Goal: Information Seeking & Learning: Get advice/opinions

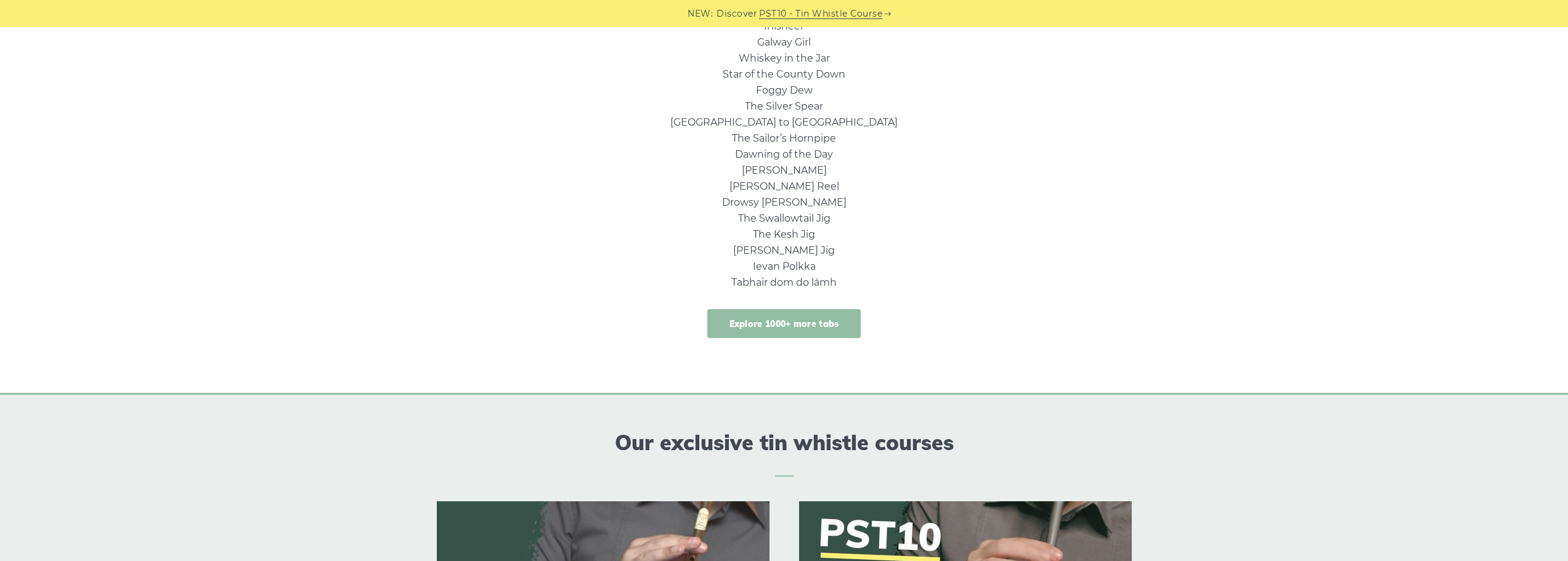
scroll to position [924, 0]
click at [781, 280] on link "Tabhair dom do lámh" at bounding box center [784, 280] width 105 height 12
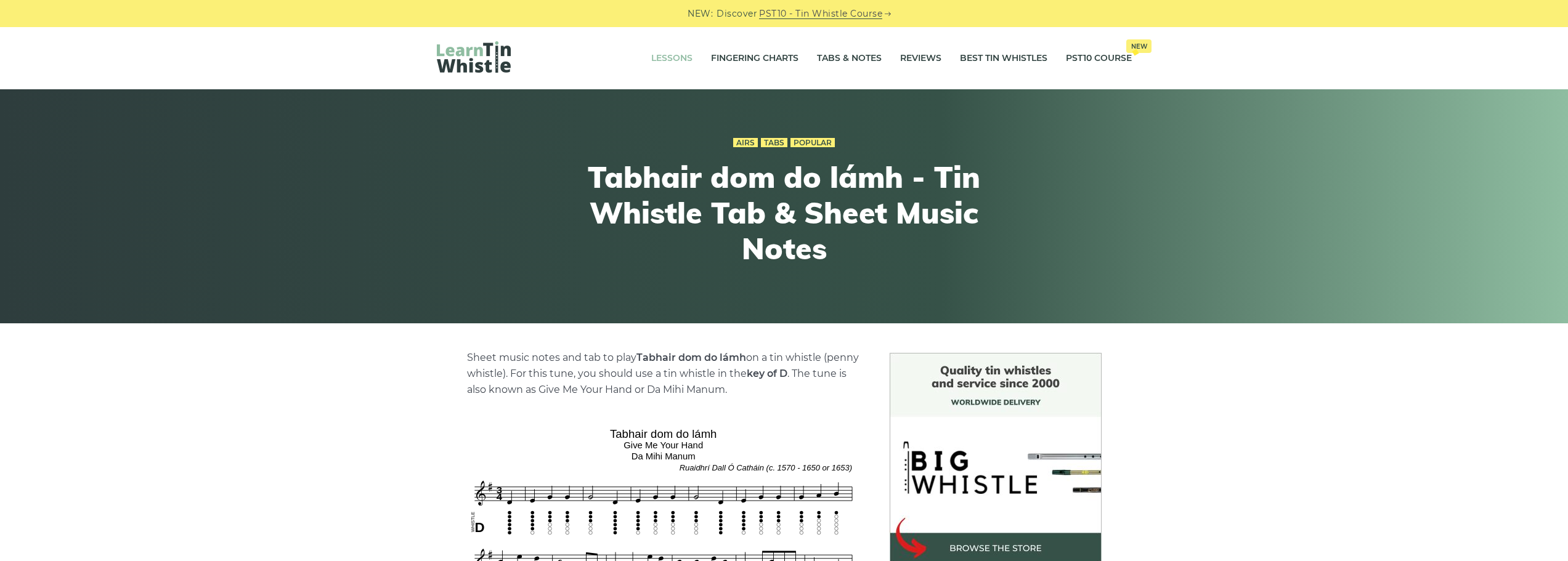
click at [670, 58] on link "Lessons" at bounding box center [672, 58] width 41 height 31
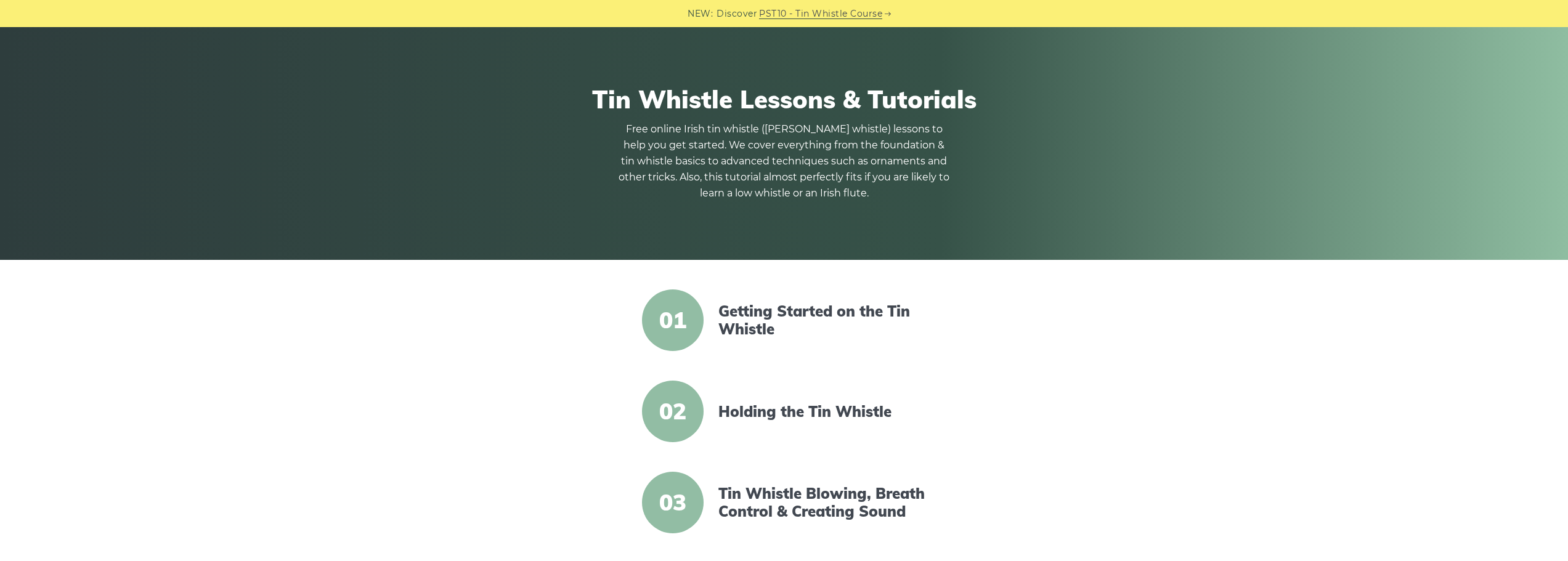
scroll to position [124, 0]
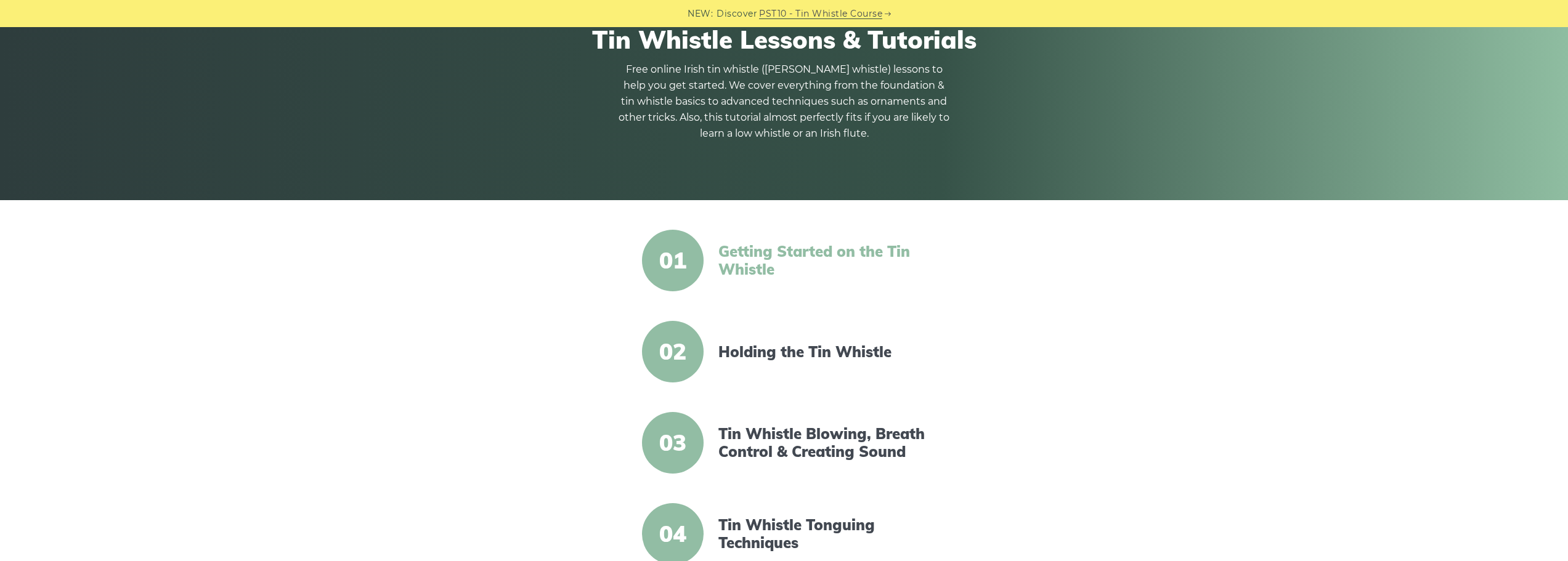
click at [774, 251] on link "Getting Started on the Tin Whistle" at bounding box center [824, 260] width 212 height 35
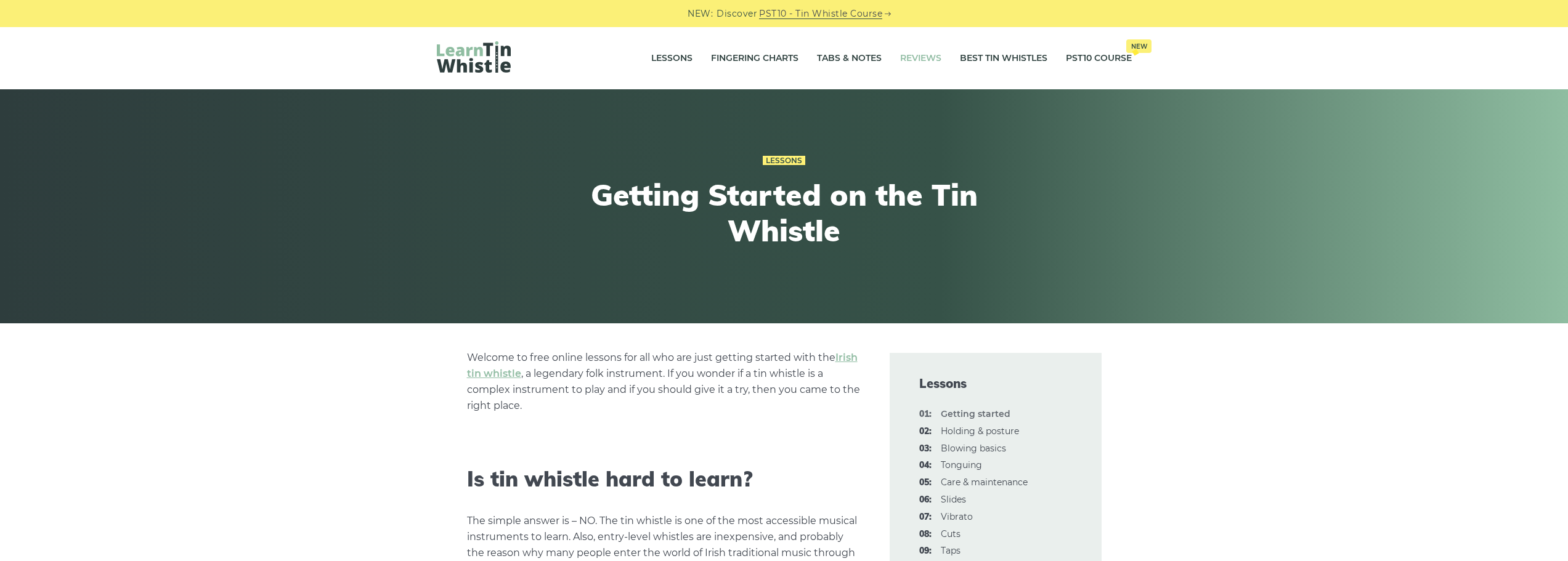
click at [919, 59] on link "Reviews" at bounding box center [921, 58] width 41 height 31
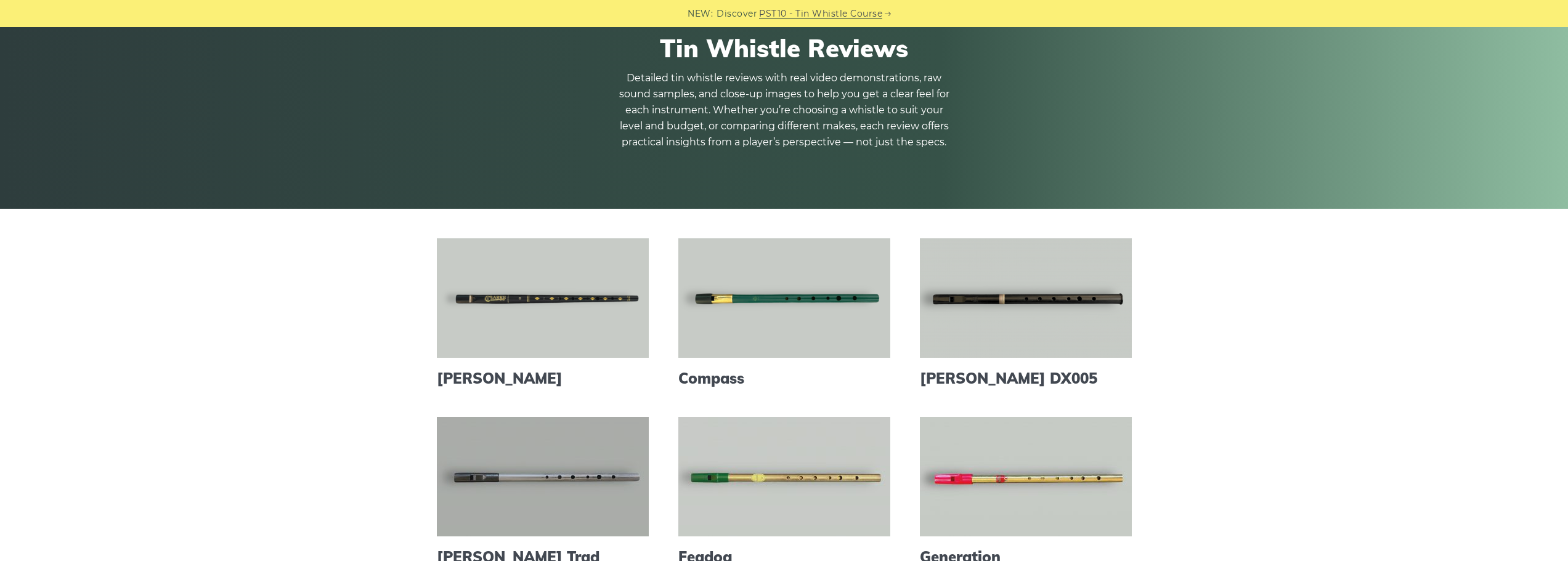
scroll to position [246, 0]
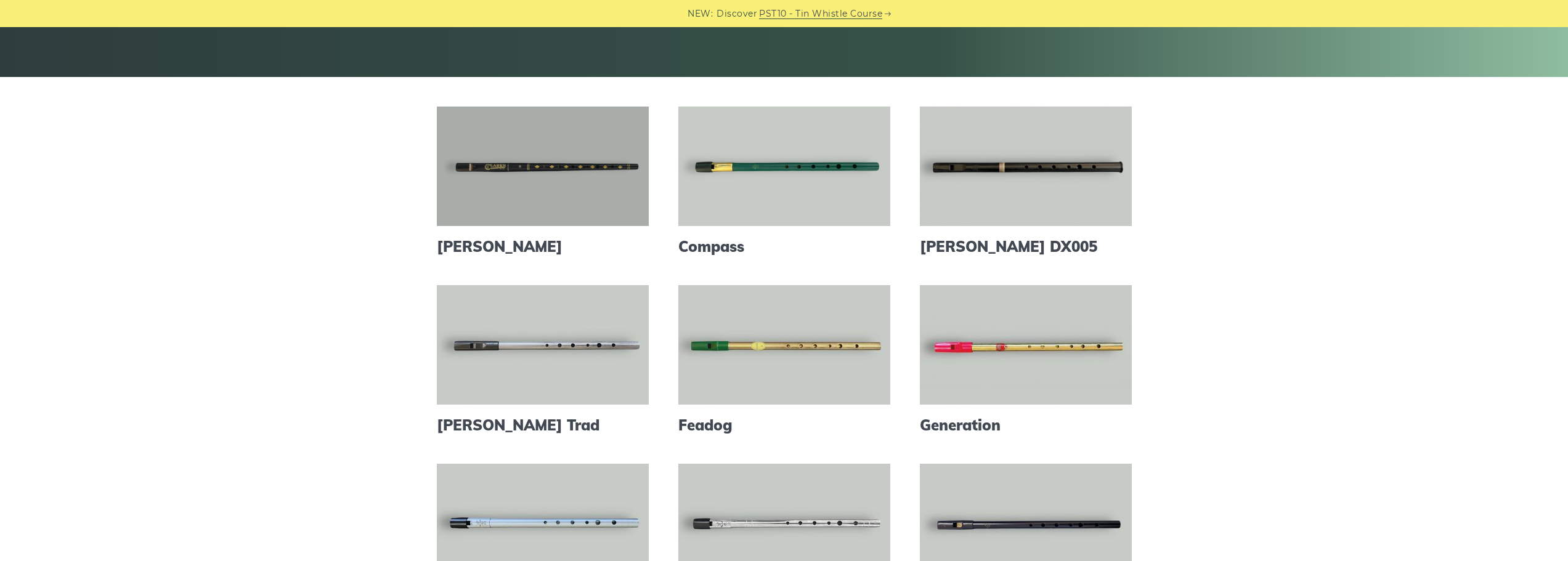
click at [519, 200] on link at bounding box center [543, 166] width 212 height 120
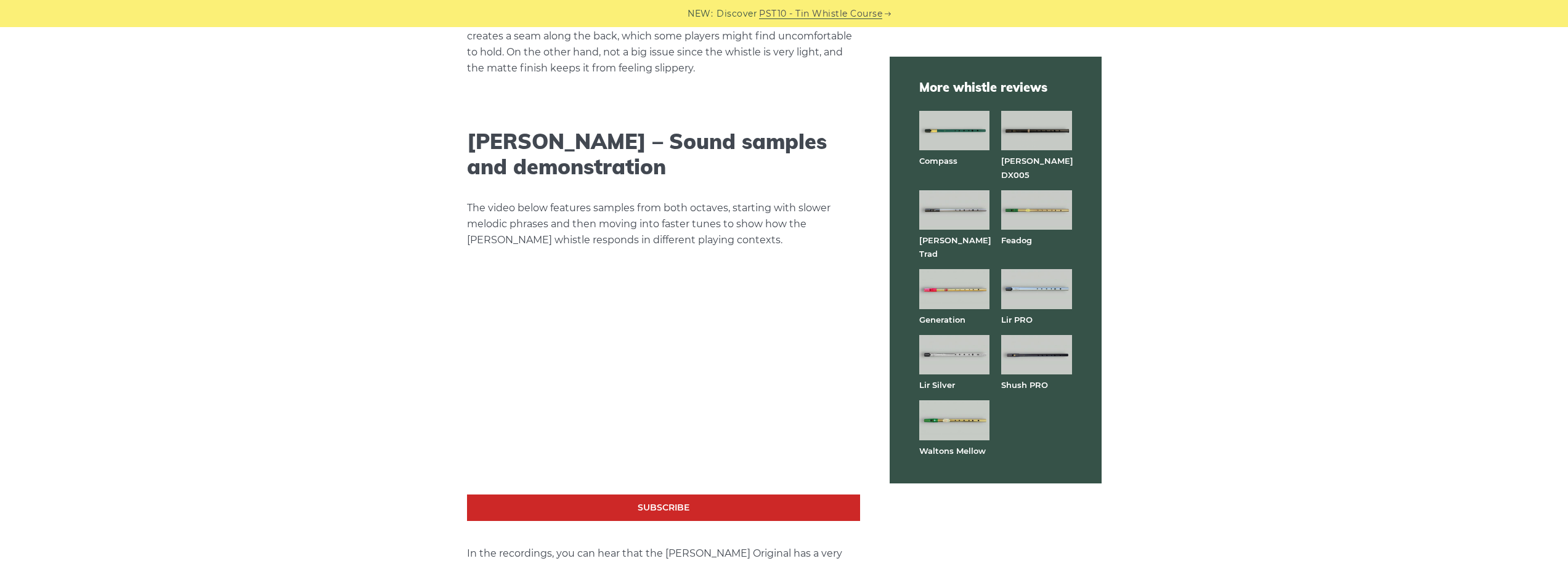
scroll to position [2156, 0]
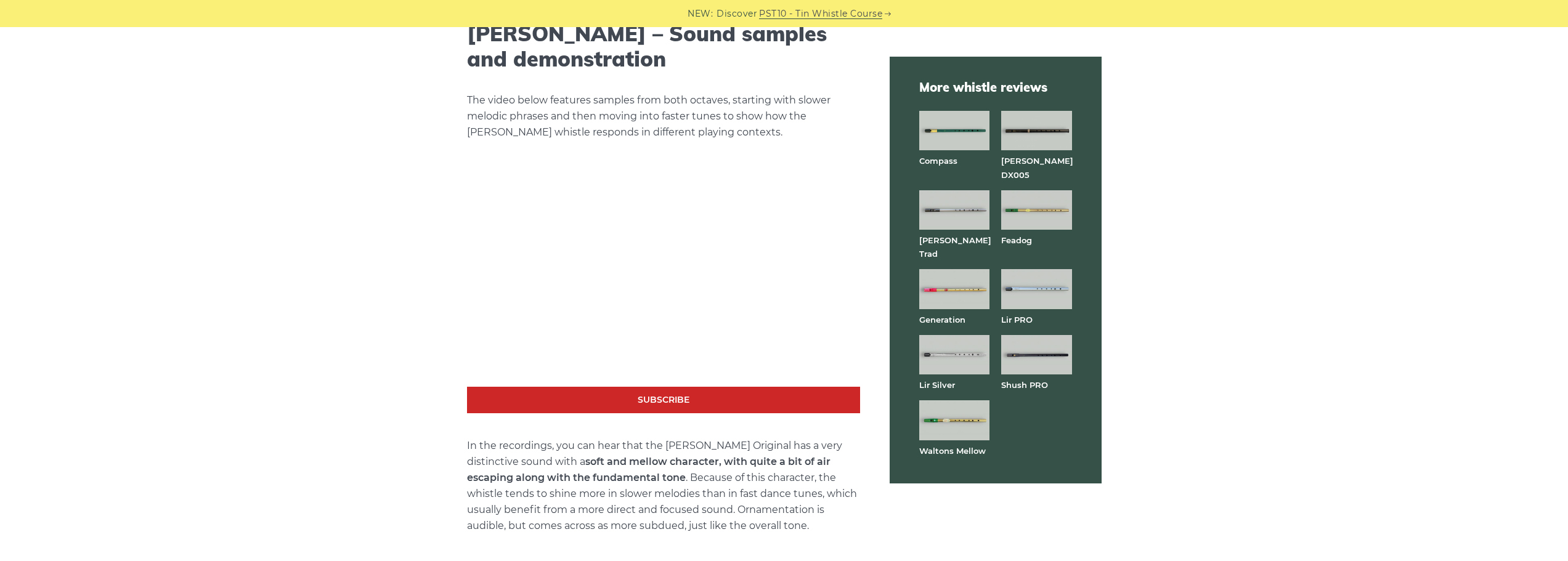
click at [1294, 305] on div "The Clarke tin whistle is one of the oldest names in the tradition, first made …" at bounding box center [784, 323] width 1568 height 4253
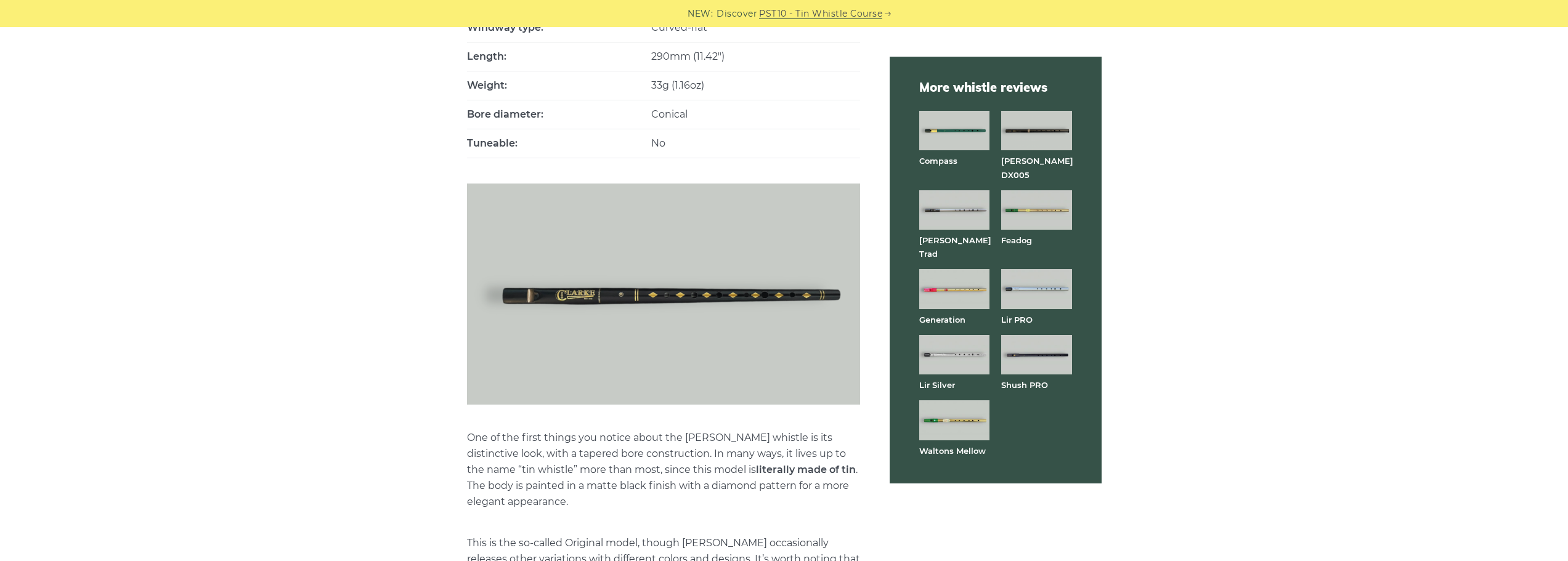
scroll to position [492, 0]
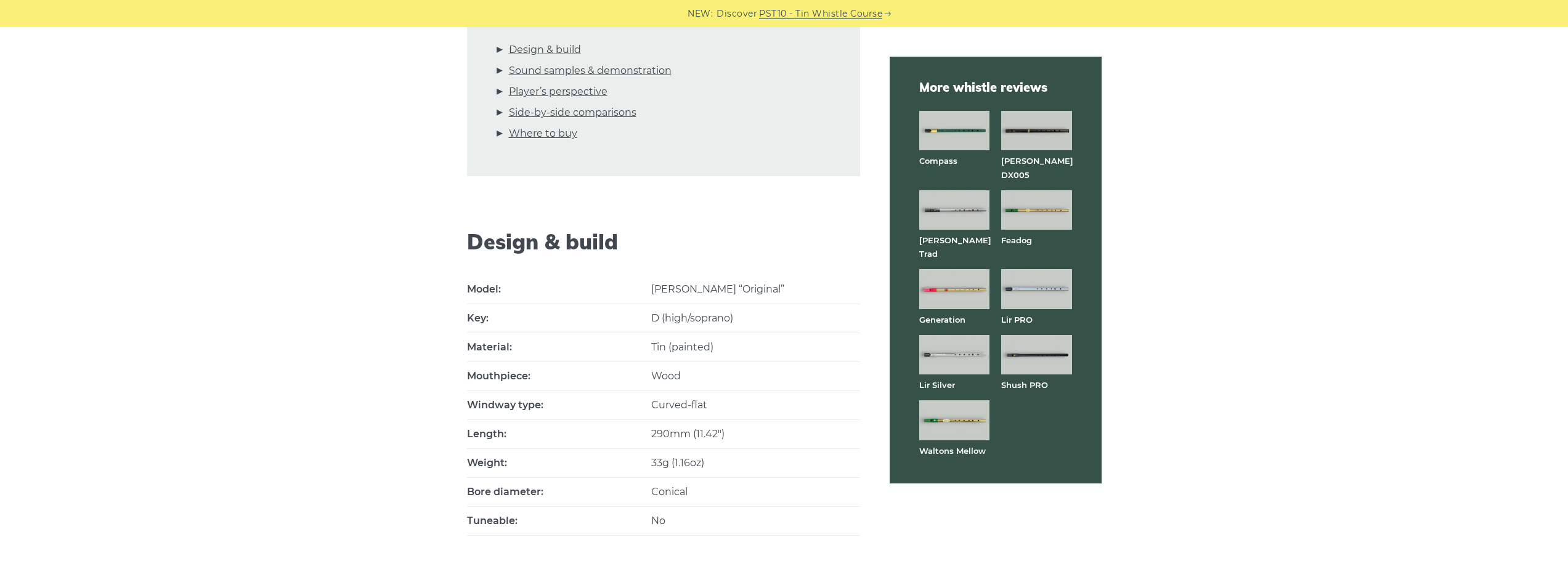
click at [949, 130] on img at bounding box center [955, 130] width 71 height 39
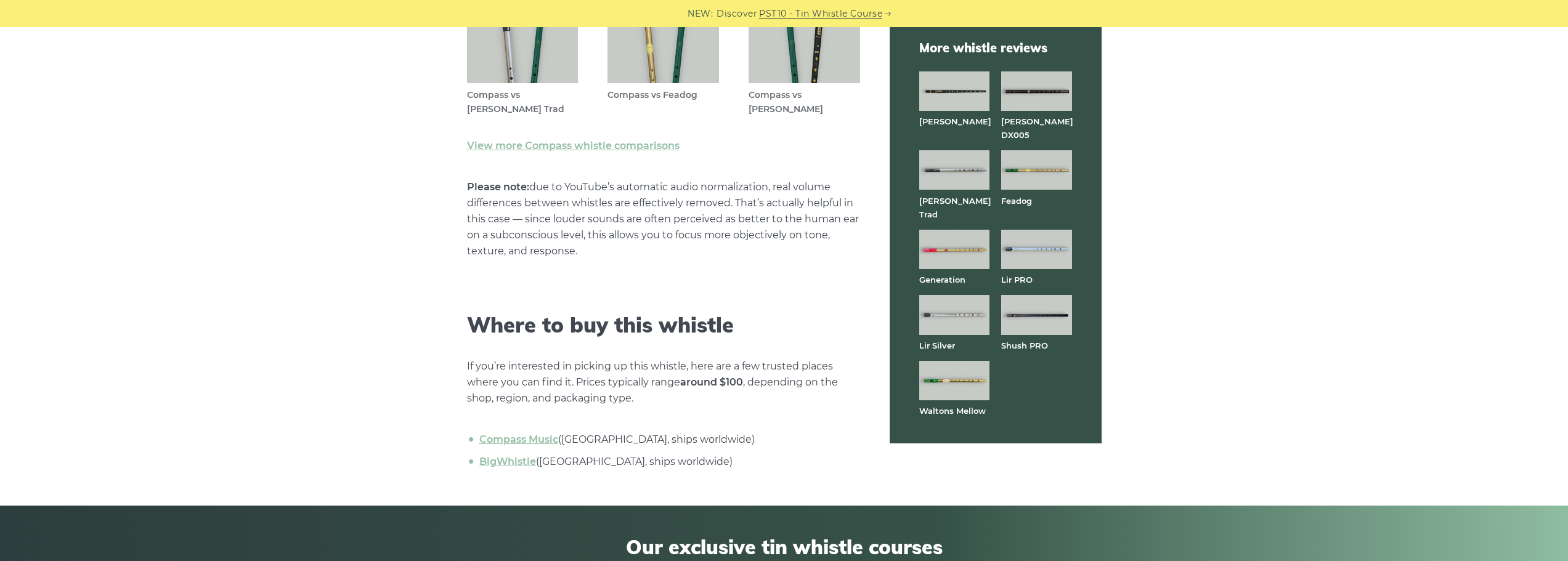
scroll to position [3941, 0]
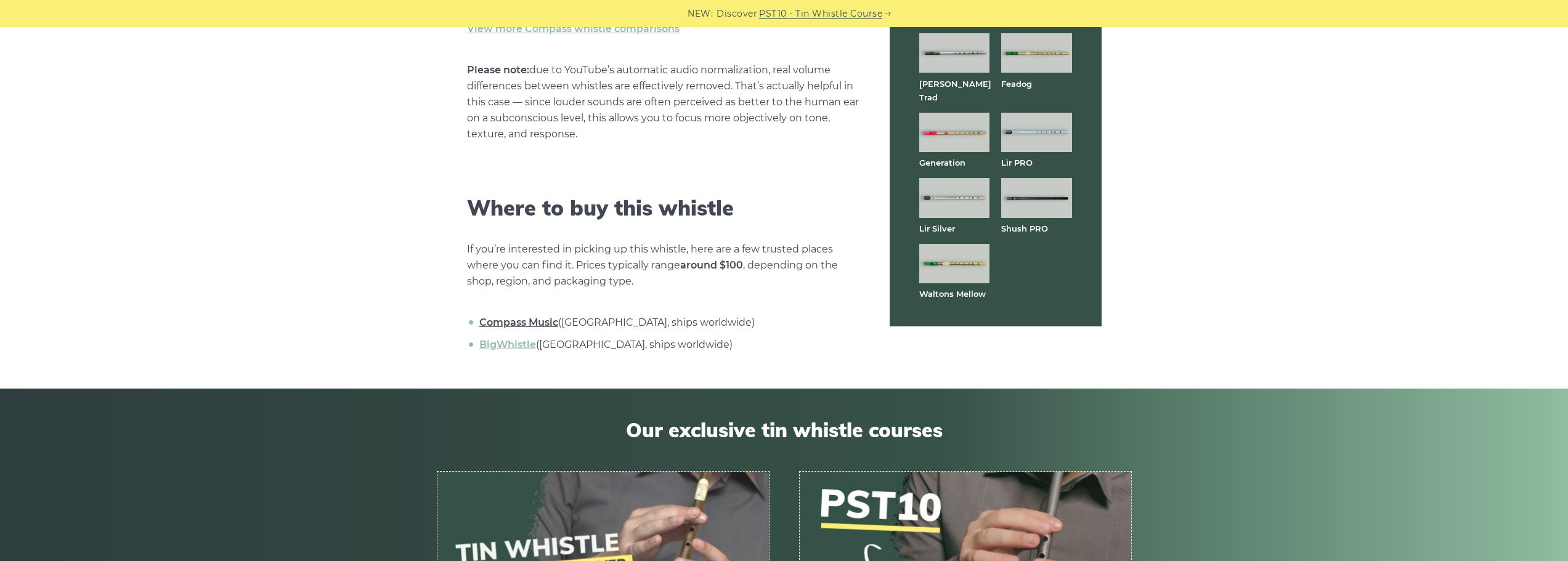
click at [522, 317] on link "Compass Music" at bounding box center [519, 322] width 79 height 12
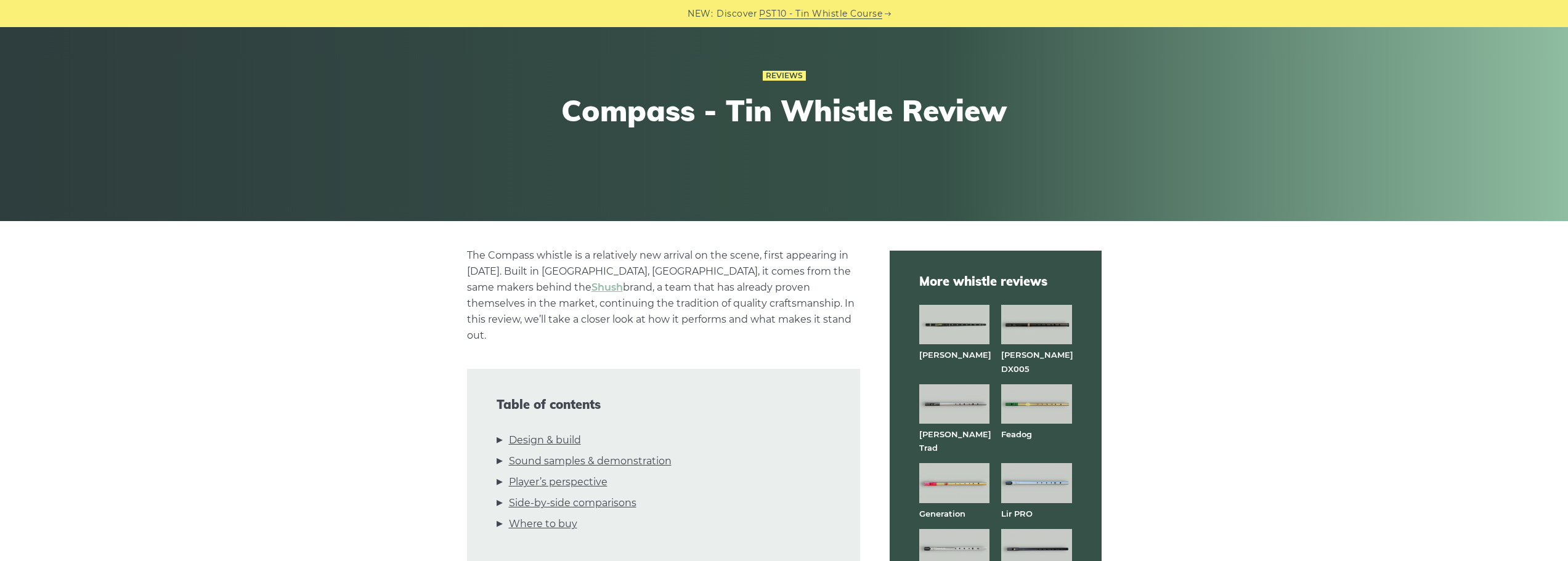
scroll to position [0, 0]
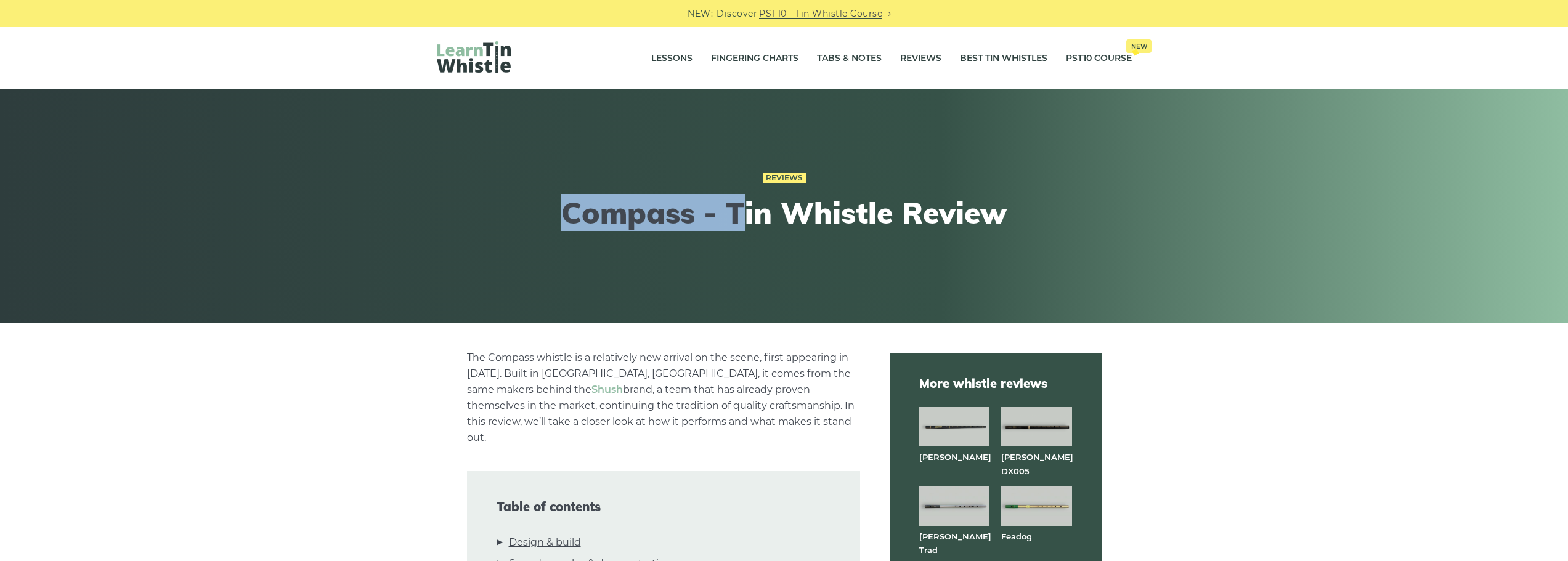
drag, startPoint x: 565, startPoint y: 210, endPoint x: 748, endPoint y: 222, distance: 183.4
click at [748, 222] on h1 "Compass - Tin Whistle Review" at bounding box center [784, 213] width 454 height 35
click at [837, 224] on h1 "Compass - Tin Whistle Review" at bounding box center [784, 213] width 454 height 35
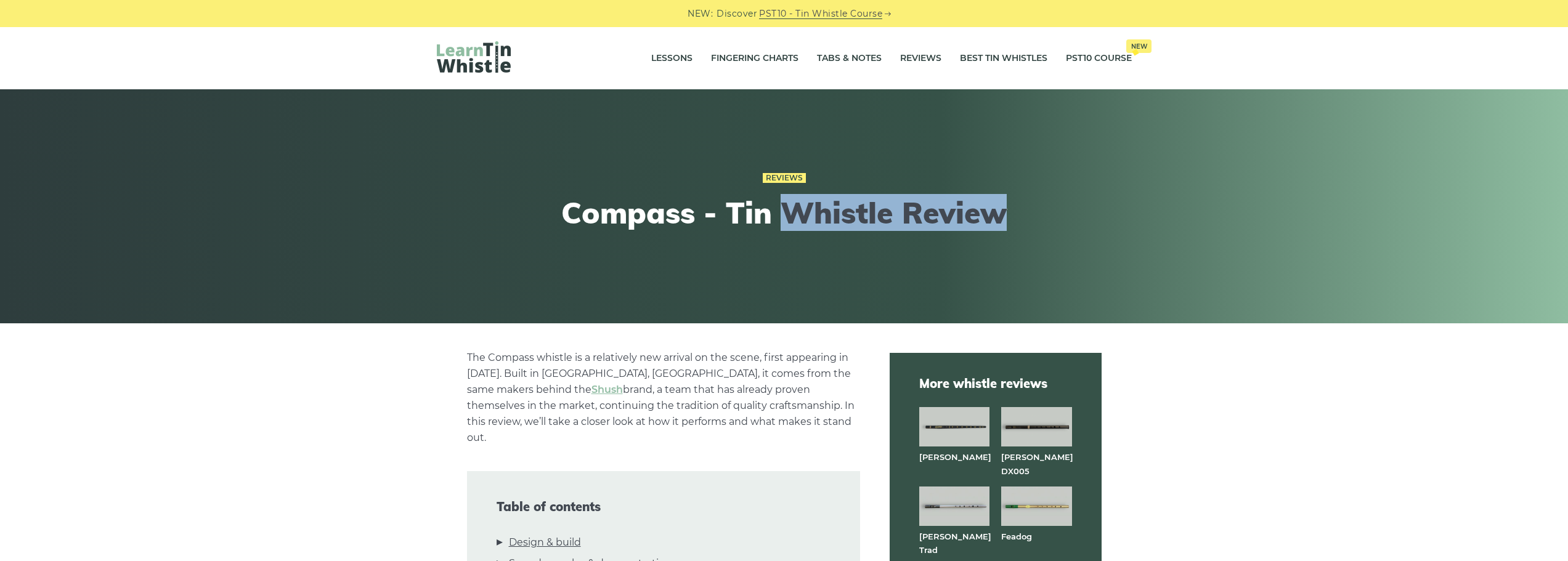
drag, startPoint x: 784, startPoint y: 218, endPoint x: 1061, endPoint y: 200, distance: 277.6
click at [1061, 200] on div "Reviews Compass - Tin Whistle Review" at bounding box center [784, 206] width 755 height 133
click at [891, 207] on h1 "Compass - Tin Whistle Review" at bounding box center [784, 213] width 454 height 35
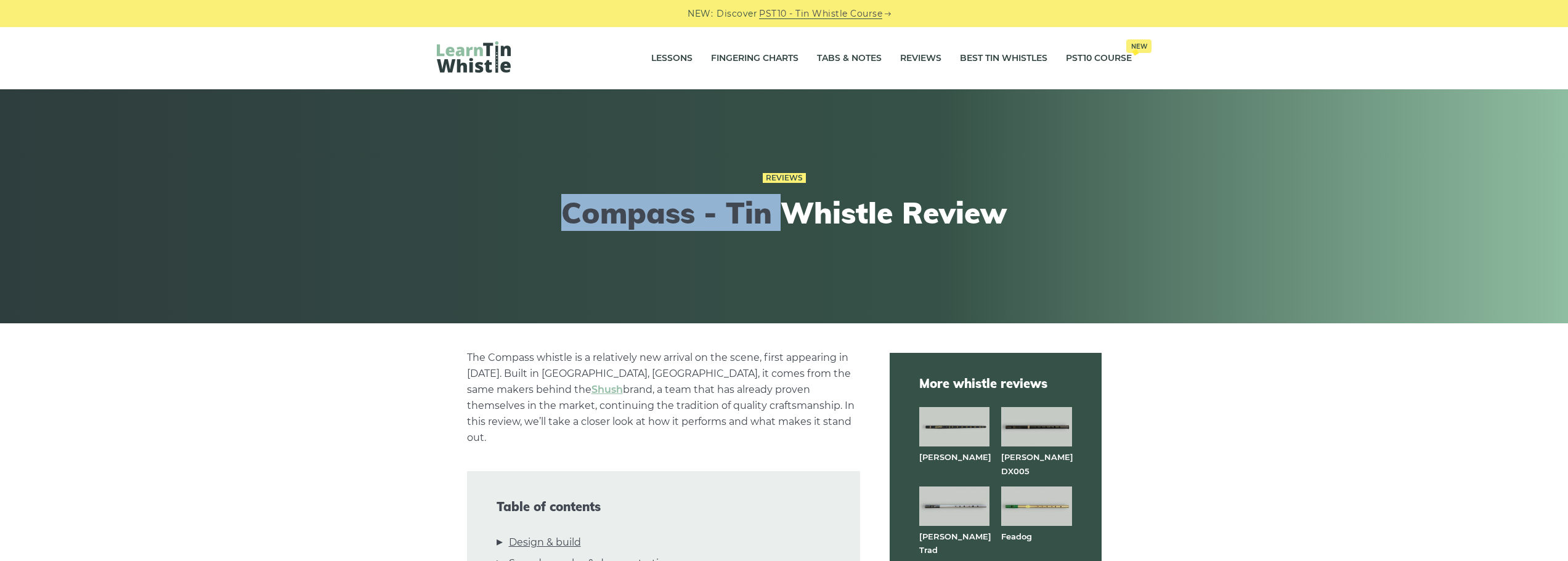
drag, startPoint x: 782, startPoint y: 211, endPoint x: 570, endPoint y: 226, distance: 212.5
click at [570, 226] on h1 "Compass - Tin Whistle Review" at bounding box center [784, 213] width 454 height 35
click at [657, 231] on div "Reviews Compass - Tin Whistle Review" at bounding box center [784, 206] width 454 height 133
drag, startPoint x: 785, startPoint y: 209, endPoint x: 678, endPoint y: 208, distance: 107.0
click at [678, 208] on h1 "Compass - Tin Whistle Review" at bounding box center [784, 213] width 454 height 35
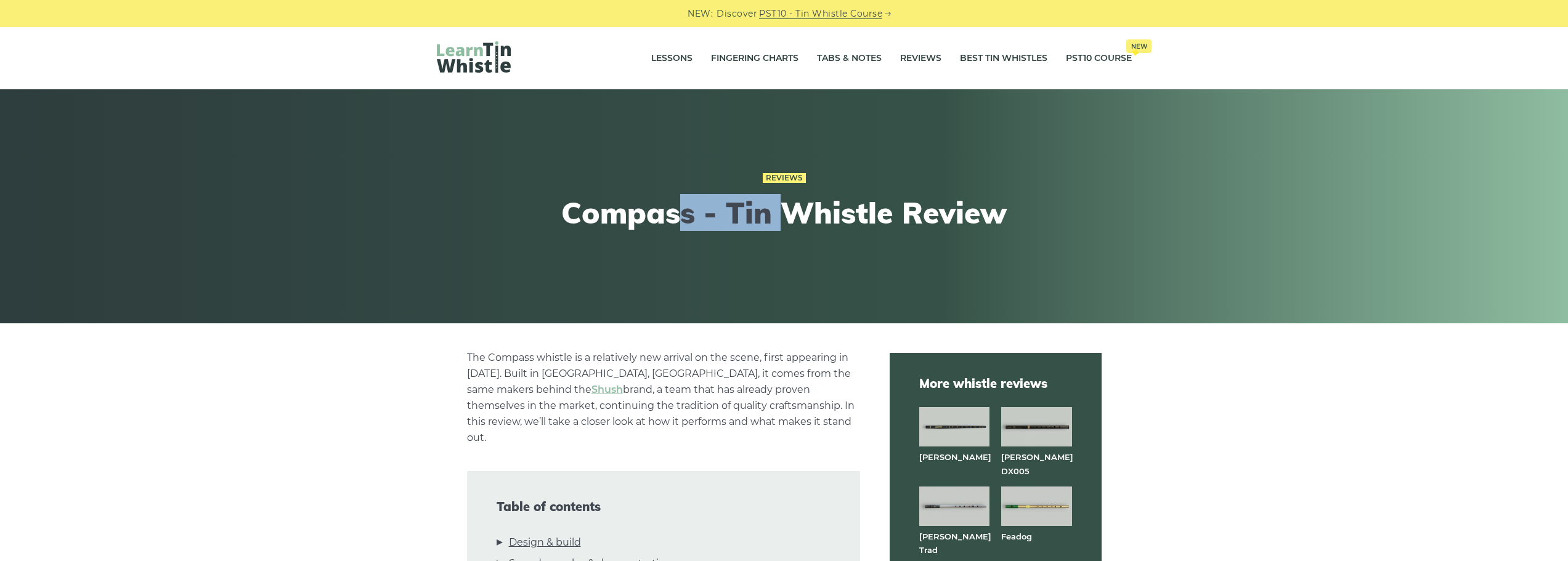
click at [747, 224] on h1 "Compass - Tin Whistle Review" at bounding box center [784, 213] width 454 height 35
click at [776, 214] on h1 "Compass - Tin Whistle Review" at bounding box center [784, 213] width 454 height 35
drag, startPoint x: 781, startPoint y: 215, endPoint x: 560, endPoint y: 209, distance: 221.1
click at [560, 209] on h1 "Compass - Tin Whistle Review" at bounding box center [784, 213] width 454 height 35
click at [795, 218] on h1 "Compass - Tin Whistle Review" at bounding box center [784, 213] width 454 height 35
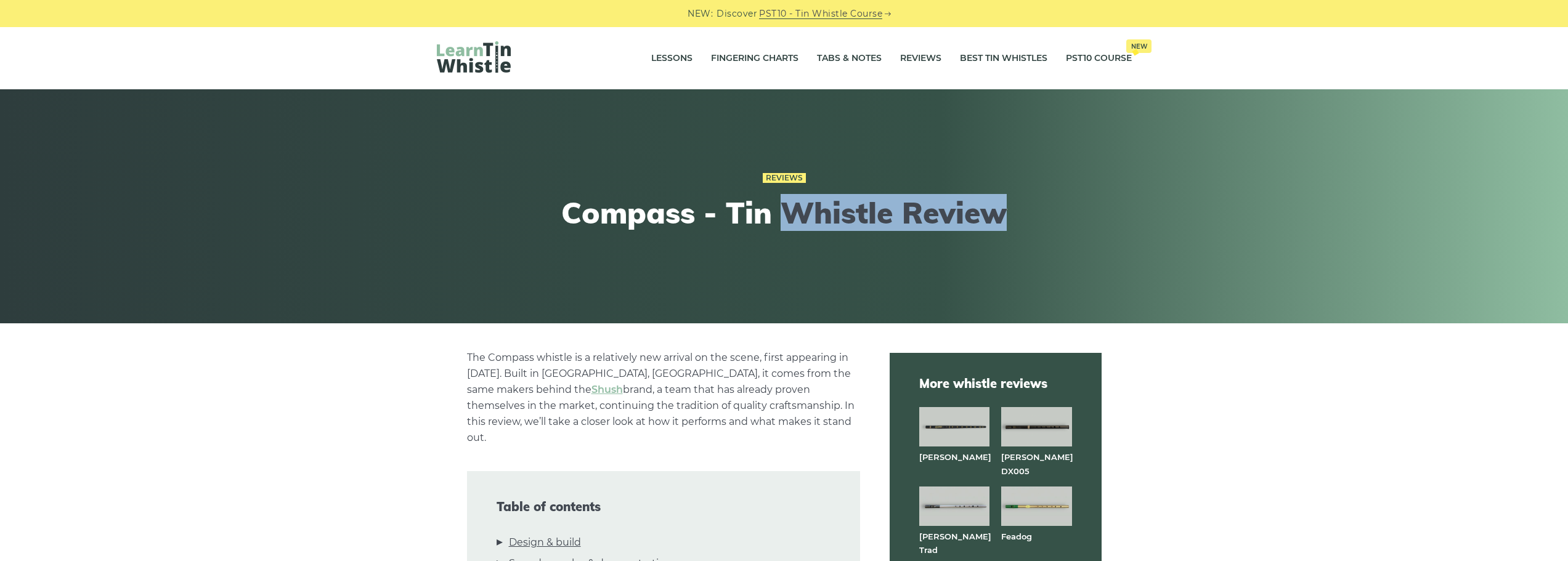
drag, startPoint x: 782, startPoint y: 210, endPoint x: 1007, endPoint y: 221, distance: 225.3
click at [1007, 221] on h1 "Compass - Tin Whistle Review" at bounding box center [784, 213] width 454 height 35
click at [893, 204] on h1 "Compass - Tin Whistle Review" at bounding box center [784, 213] width 454 height 35
click at [782, 197] on h1 "Compass - Tin Whistle Review" at bounding box center [784, 213] width 454 height 35
drag, startPoint x: 782, startPoint y: 211, endPoint x: 825, endPoint y: 221, distance: 44.1
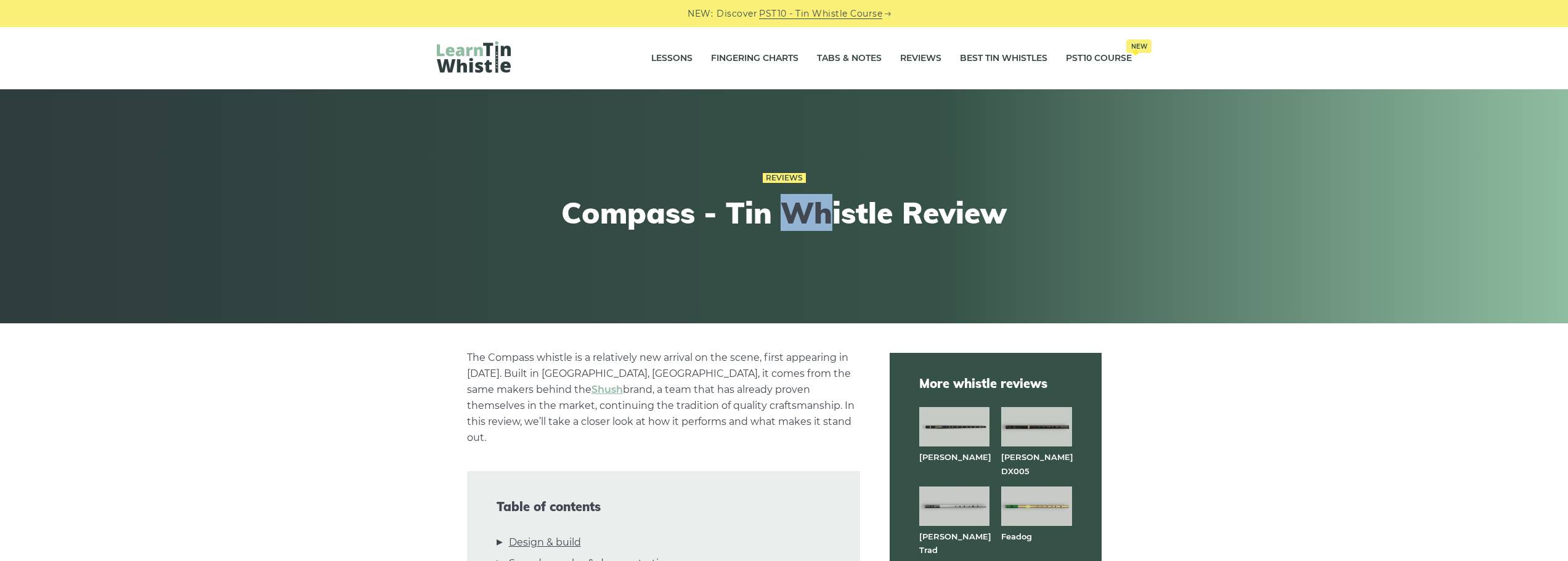
click at [825, 221] on h1 "Compass - Tin Whistle Review" at bounding box center [784, 213] width 454 height 35
click at [856, 228] on h1 "Compass - Tin Whistle Review" at bounding box center [784, 213] width 454 height 35
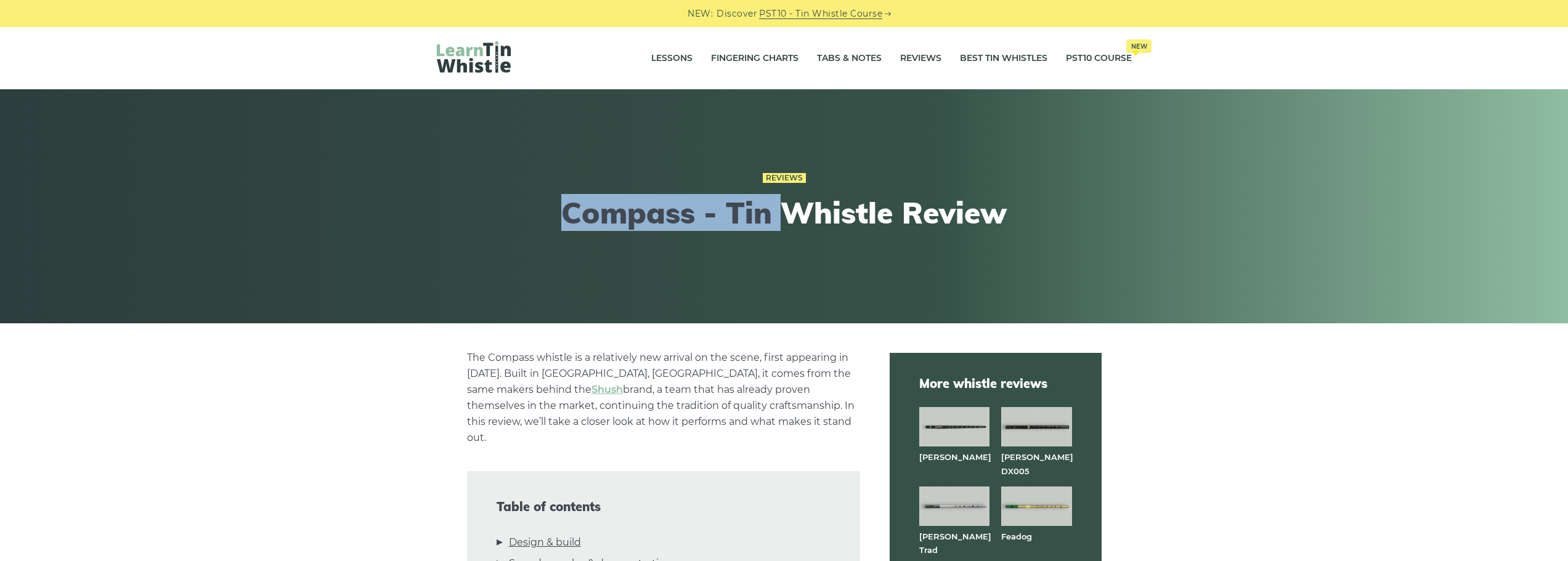
drag, startPoint x: 784, startPoint y: 215, endPoint x: 562, endPoint y: 210, distance: 222.1
click at [562, 210] on h1 "Compass - Tin Whistle Review" at bounding box center [784, 213] width 454 height 35
click at [731, 203] on h1 "Compass - Tin Whistle Review" at bounding box center [784, 213] width 454 height 35
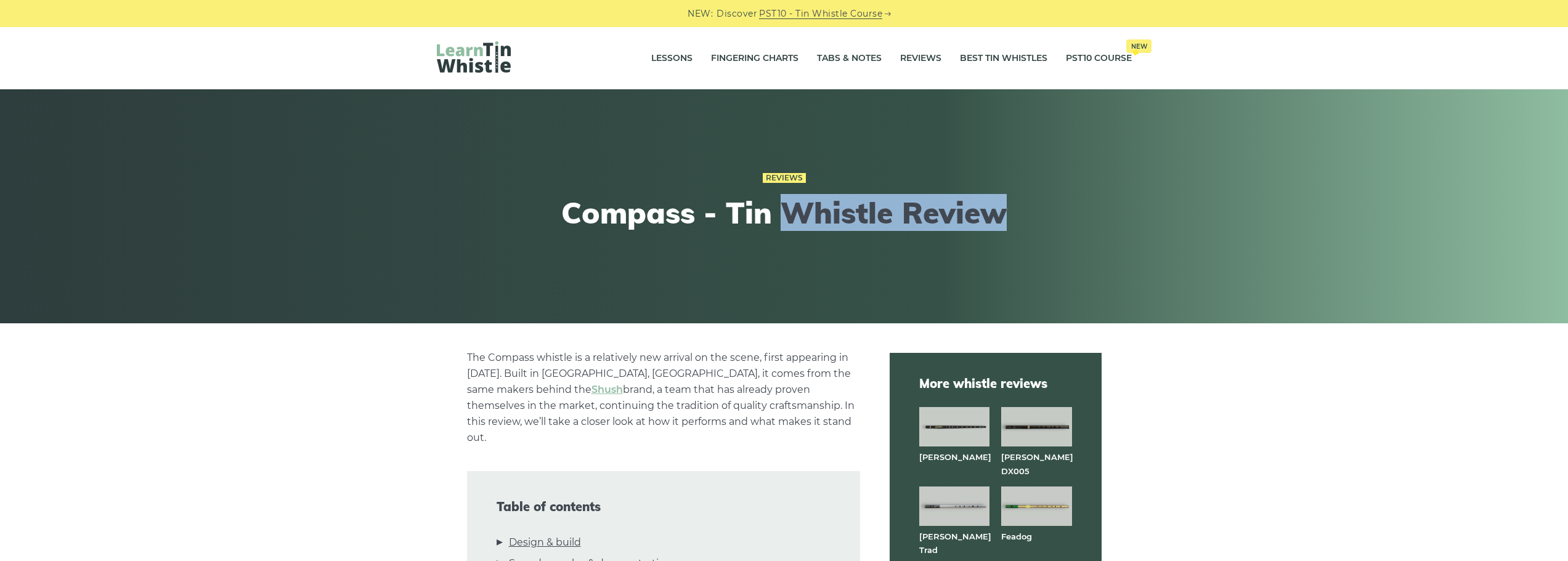
drag, startPoint x: 782, startPoint y: 216, endPoint x: 1002, endPoint y: 224, distance: 220.1
click at [1002, 224] on h1 "Compass - Tin Whistle Review" at bounding box center [784, 213] width 454 height 35
click at [910, 214] on h1 "Compass - Tin Whistle Review" at bounding box center [784, 213] width 454 height 35
drag, startPoint x: 781, startPoint y: 213, endPoint x: 1214, endPoint y: 236, distance: 433.6
click at [1214, 236] on div "Reviews Compass - Tin Whistle Review" at bounding box center [784, 206] width 1568 height 234
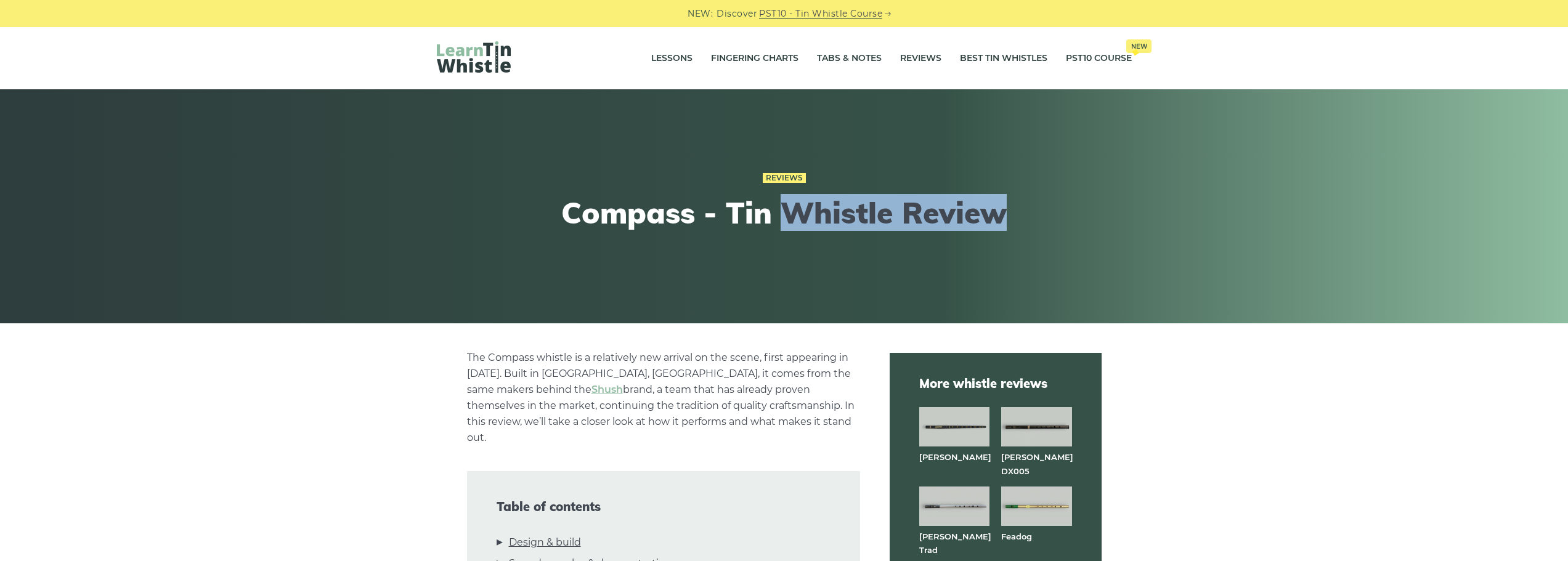
click at [829, 212] on h1 "Compass - Tin Whistle Review" at bounding box center [784, 213] width 454 height 35
drag, startPoint x: 781, startPoint y: 213, endPoint x: 1025, endPoint y: 211, distance: 244.0
click at [1025, 211] on div "Reviews Compass - Tin Whistle Review" at bounding box center [784, 206] width 755 height 133
drag, startPoint x: 716, startPoint y: 211, endPoint x: 901, endPoint y: 224, distance: 185.5
click at [901, 224] on h1 "Compass - Tin Whistle Review" at bounding box center [784, 213] width 454 height 35
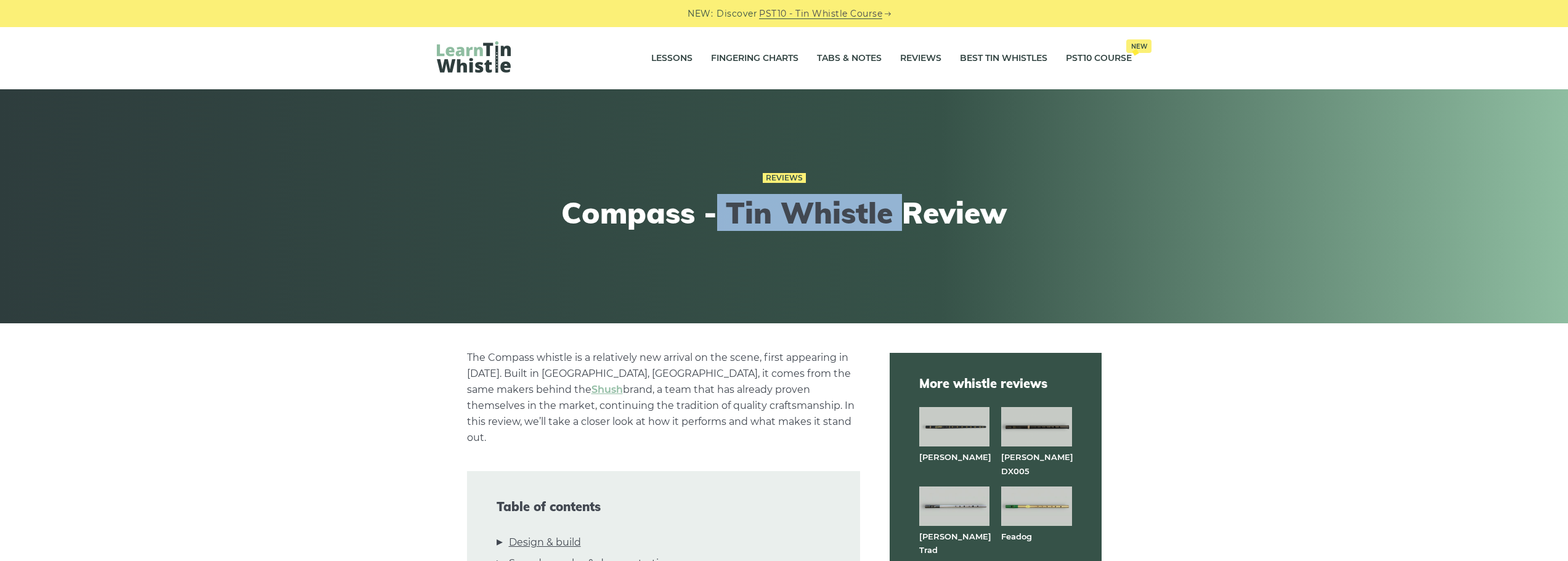
click at [902, 225] on h1 "Compass - Tin Whistle Review" at bounding box center [784, 213] width 454 height 35
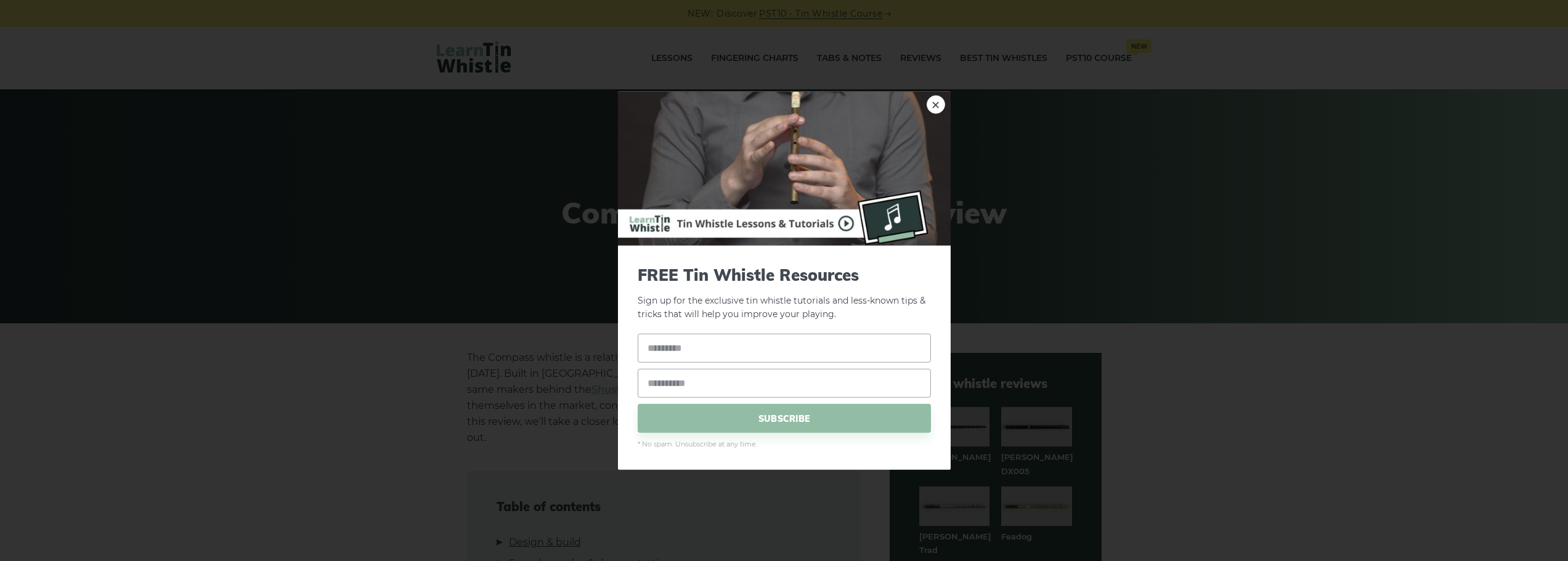
drag, startPoint x: 940, startPoint y: 107, endPoint x: 930, endPoint y: 107, distance: 10.0
click at [940, 107] on link "×" at bounding box center [936, 104] width 19 height 19
